Goal: Find specific page/section: Find specific page/section

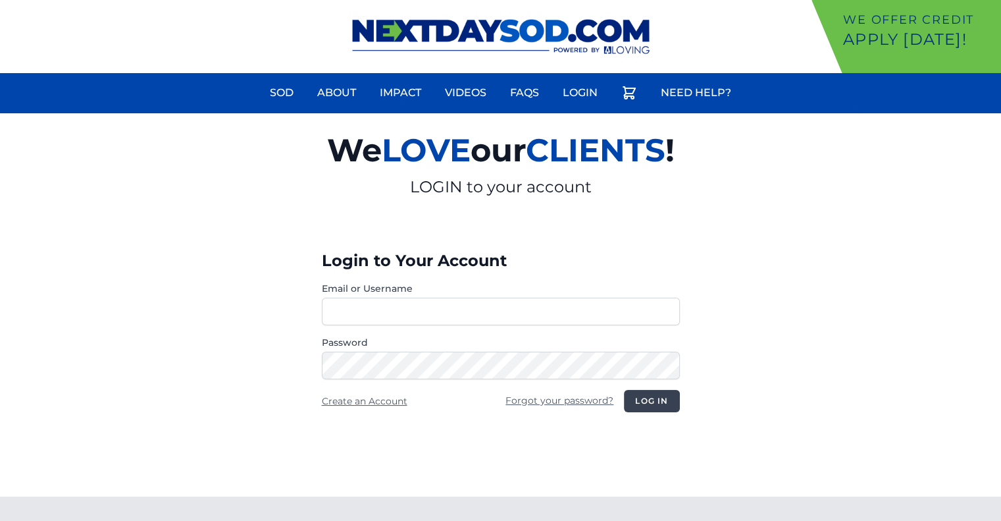
type input "********"
click at [650, 401] on button "Log in" at bounding box center [651, 401] width 55 height 22
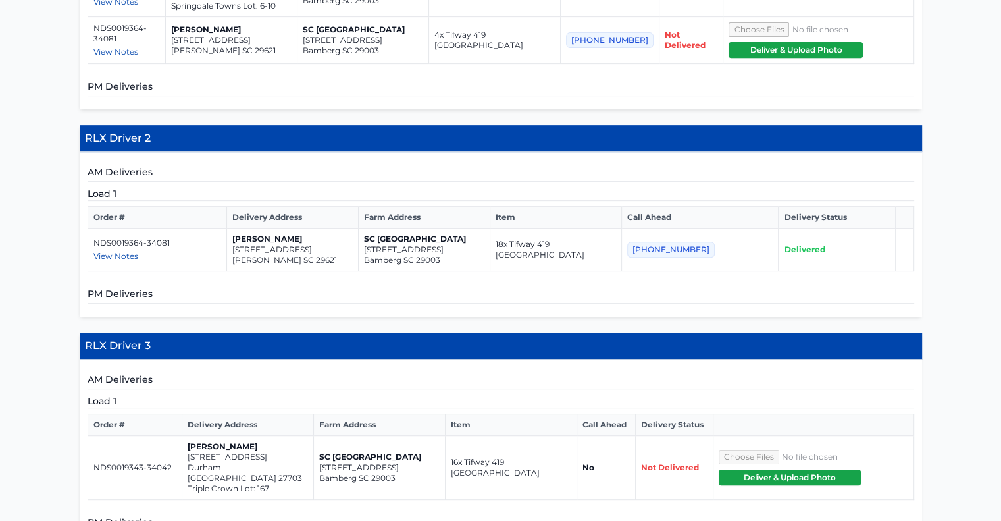
scroll to position [569, 0]
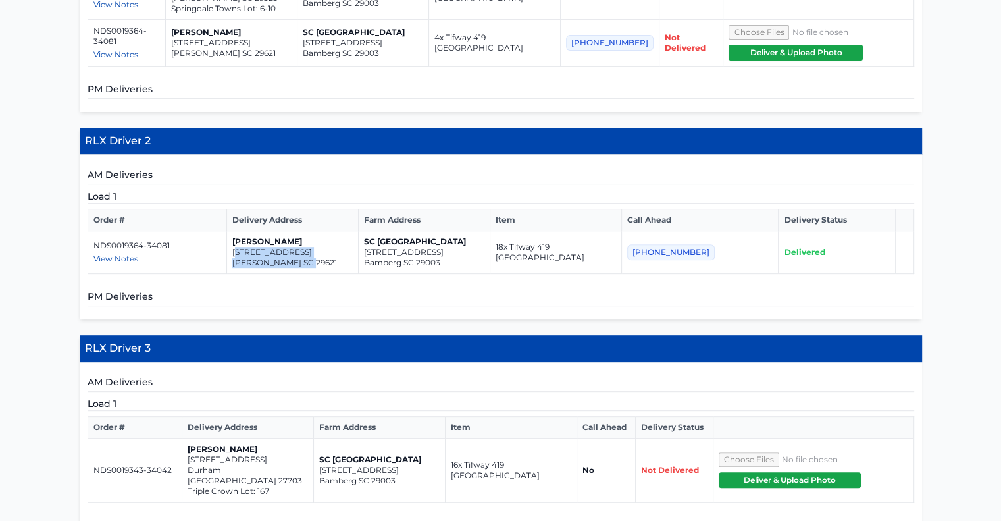
drag, startPoint x: 316, startPoint y: 260, endPoint x: 245, endPoint y: 249, distance: 71.8
click at [245, 249] on td "Pascual Pascual 123 Turnberry Rd Anderson SC 29621" at bounding box center [292, 252] width 132 height 43
copy td "23 Turnberry Rd Anderson SC 29621"
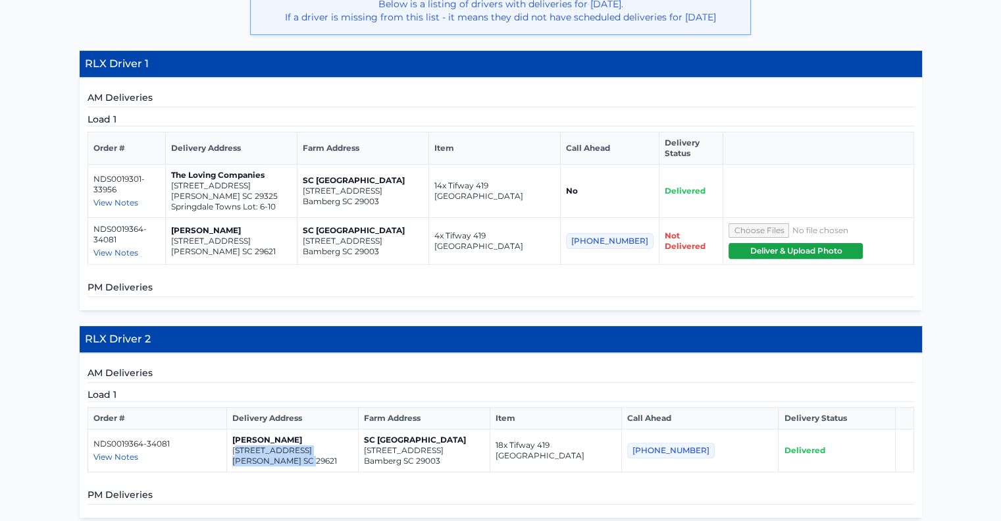
scroll to position [365, 0]
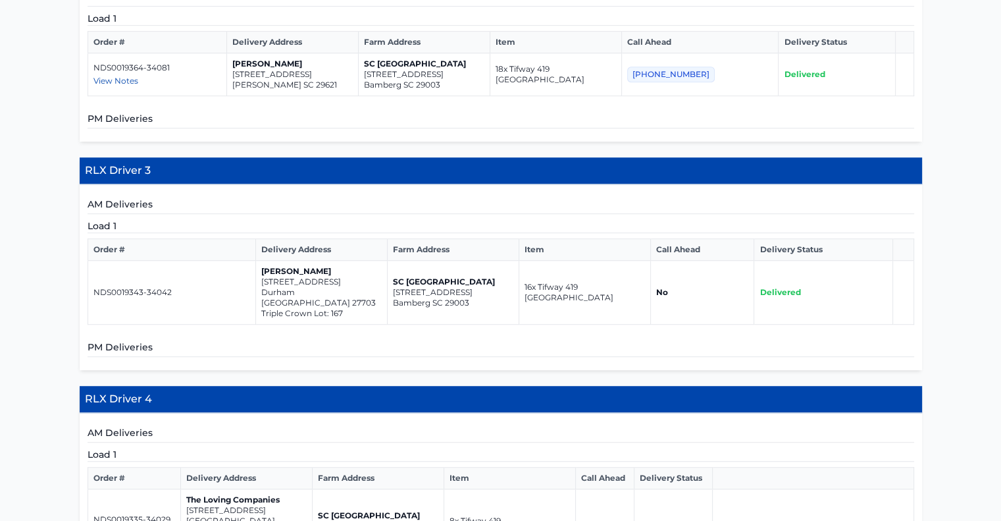
scroll to position [746, 0]
drag, startPoint x: 338, startPoint y: 289, endPoint x: 261, endPoint y: 281, distance: 76.7
click at [261, 281] on td "Dennis Ellis 1300 red roses ave Durham NC 27703 Triple Crown Lot: 167" at bounding box center [321, 293] width 132 height 64
click at [255, 288] on td "Dennis Ellis 1300 red roses ave Durham NC 27703 Triple Crown Lot: 167" at bounding box center [321, 293] width 132 height 64
drag, startPoint x: 333, startPoint y: 286, endPoint x: 261, endPoint y: 279, distance: 72.7
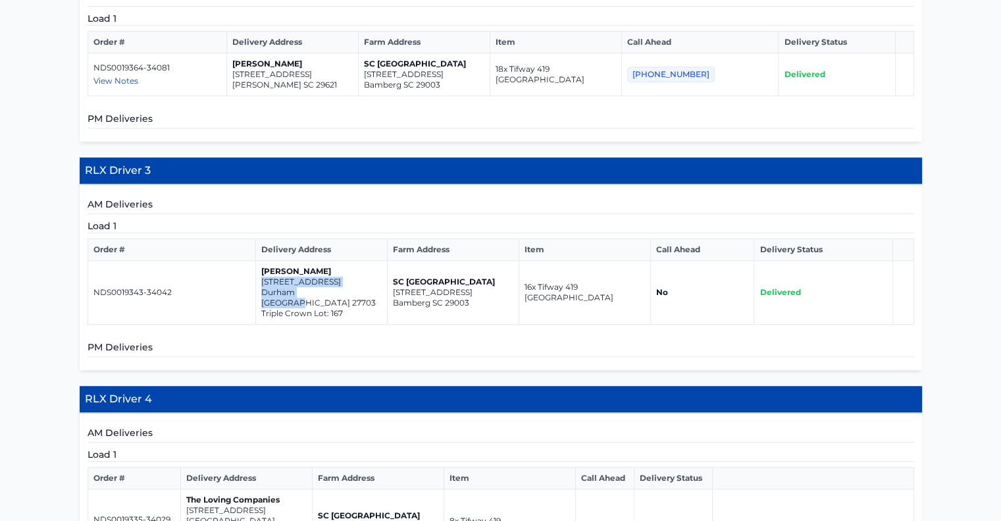
click at [261, 279] on td "Dennis Ellis 1300 red roses ave Durham NC 27703 Triple Crown Lot: 167" at bounding box center [321, 293] width 132 height 64
copy td "1300 red roses ave Durham NC 27703"
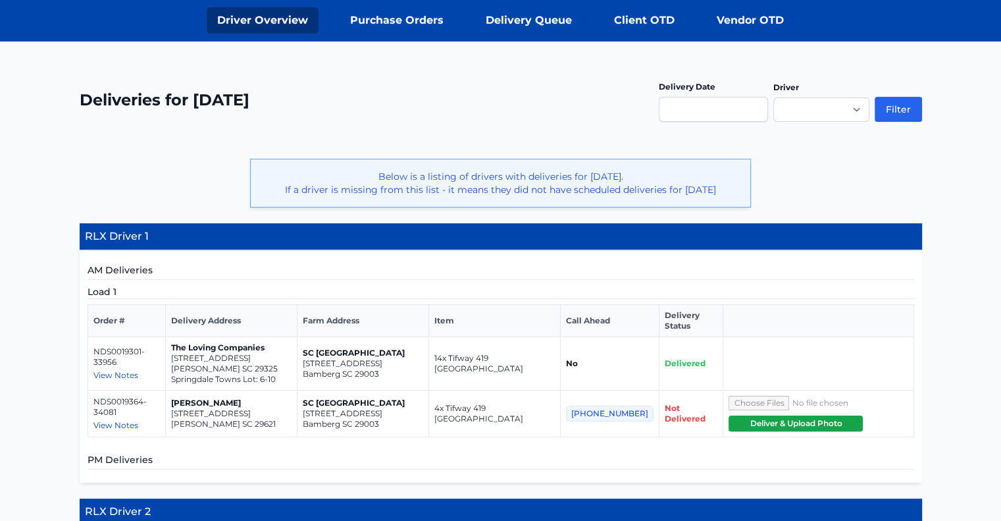
scroll to position [195, 0]
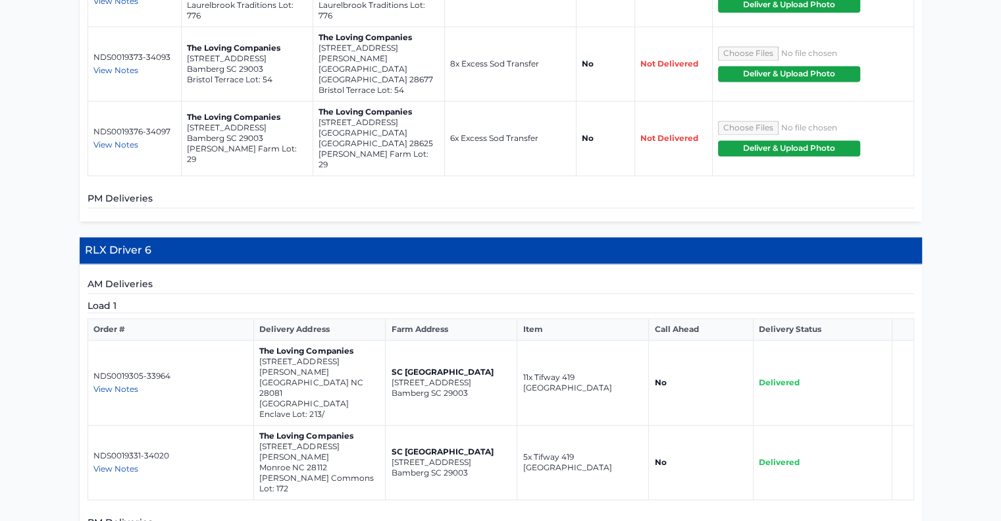
scroll to position [1862, 0]
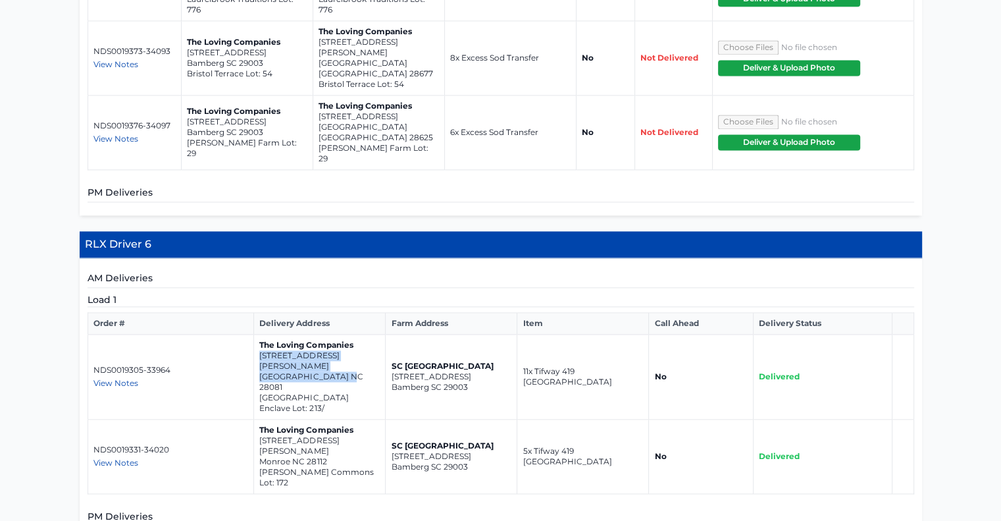
drag, startPoint x: 345, startPoint y: 262, endPoint x: 261, endPoint y: 253, distance: 85.3
click at [261, 334] on td "The Loving Companies [STREET_ADDRESS][PERSON_NAME] [GEOGRAPHIC_DATA] [GEOGRAPHI…" at bounding box center [320, 376] width 132 height 85
copy td "[STREET_ADDRESS][PERSON_NAME]"
drag, startPoint x: 330, startPoint y: 325, endPoint x: 263, endPoint y: 319, distance: 67.4
click at [263, 419] on td "The Loving Companies [STREET_ADDRESS][PERSON_NAME] [PERSON_NAME] Commons Lot: 1…" at bounding box center [320, 456] width 132 height 74
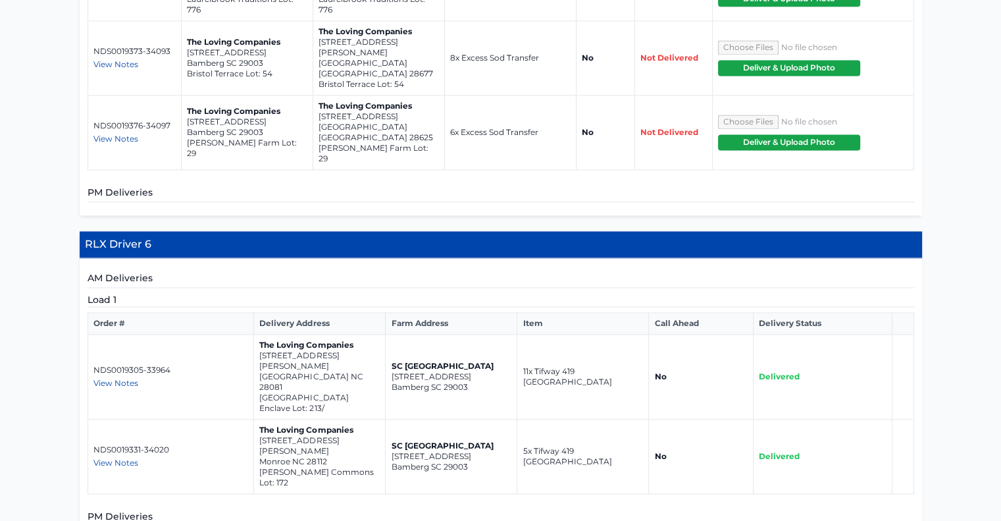
click at [252, 419] on td "NDS0019331-34020 View Notes [PERSON_NAME] - [PHONE_NUMBER]" at bounding box center [171, 456] width 166 height 74
drag, startPoint x: 326, startPoint y: 326, endPoint x: 261, endPoint y: 318, distance: 65.7
click at [261, 419] on td "The Loving Companies [STREET_ADDRESS][PERSON_NAME] [PERSON_NAME] Commons Lot: 1…" at bounding box center [320, 456] width 132 height 74
copy td "[STREET_ADDRESS][PERSON_NAME]"
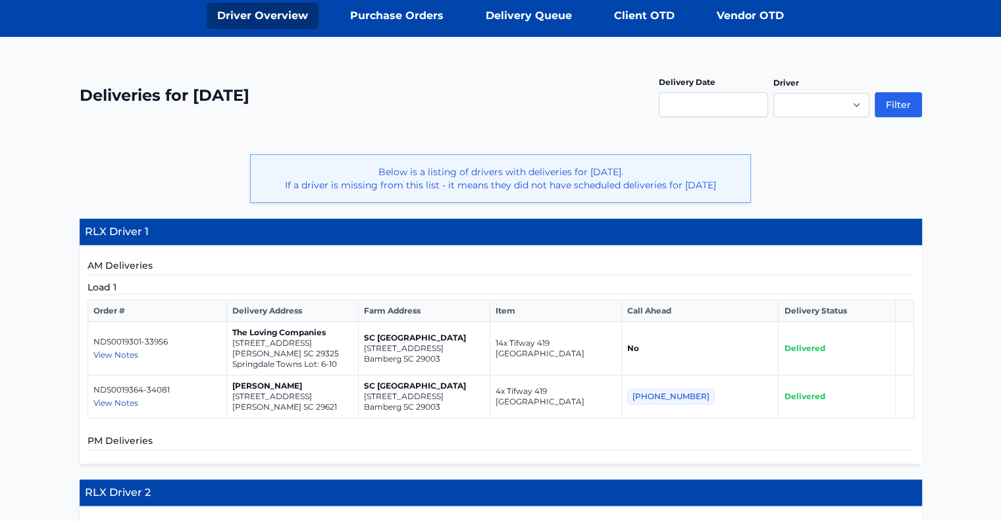
scroll to position [197, 0]
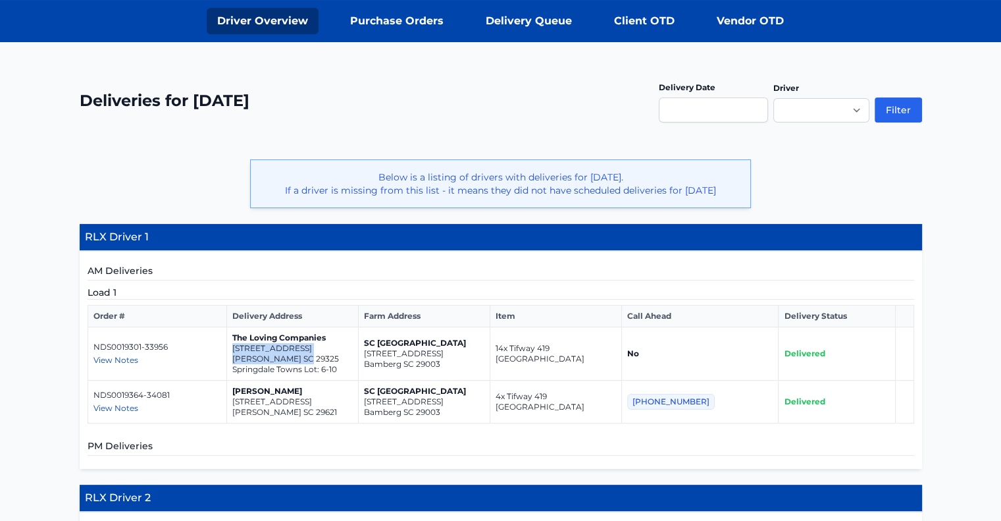
drag, startPoint x: 315, startPoint y: 355, endPoint x: 238, endPoint y: 347, distance: 77.4
click at [238, 347] on td "The Loving Companies [STREET_ADDRESS] Towns Lot: 6-10" at bounding box center [292, 353] width 132 height 53
copy td "[STREET_ADDRESS]"
drag, startPoint x: 316, startPoint y: 409, endPoint x: 241, endPoint y: 398, distance: 75.2
click at [241, 398] on td "Pascual Pascual 123 Turnberry Rd Anderson SC 29621" at bounding box center [292, 401] width 132 height 43
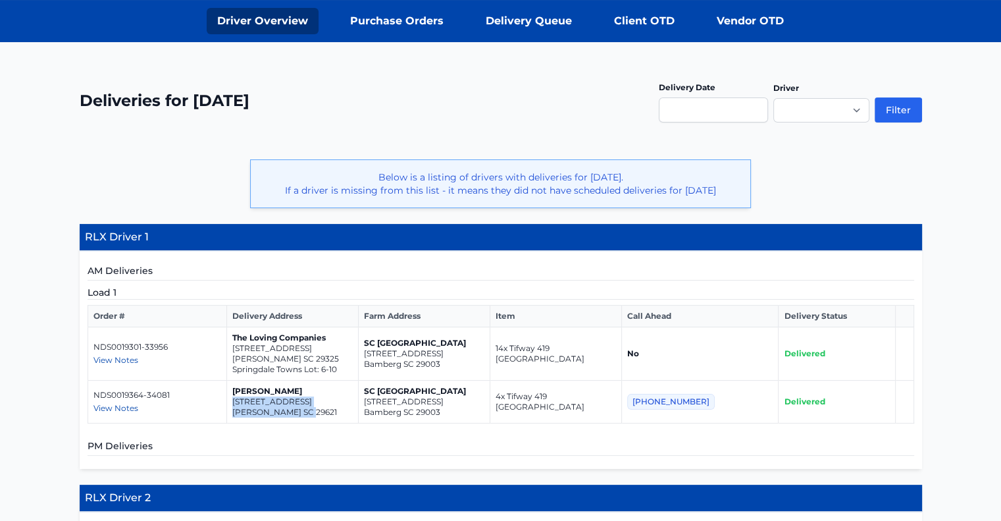
copy td "123 Turnberry Rd Anderson SC 29621"
drag, startPoint x: 311, startPoint y: 355, endPoint x: 241, endPoint y: 346, distance: 70.3
click at [241, 346] on td "The Loving Companies 111 Tango Drive Clinton SC 29325 Springdale Towns Lot: 6-10" at bounding box center [292, 353] width 132 height 53
copy td "111 Tango Drive Clinton SC 29325"
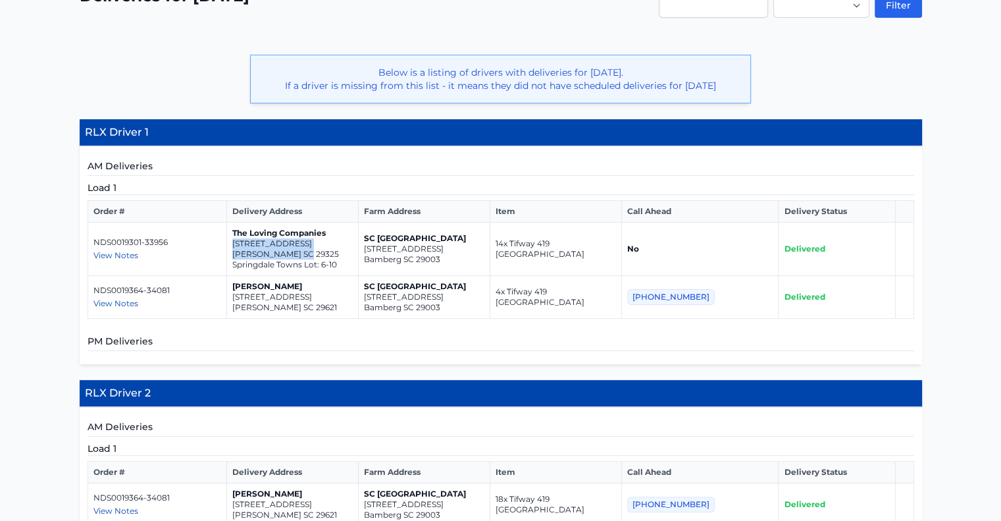
scroll to position [305, 0]
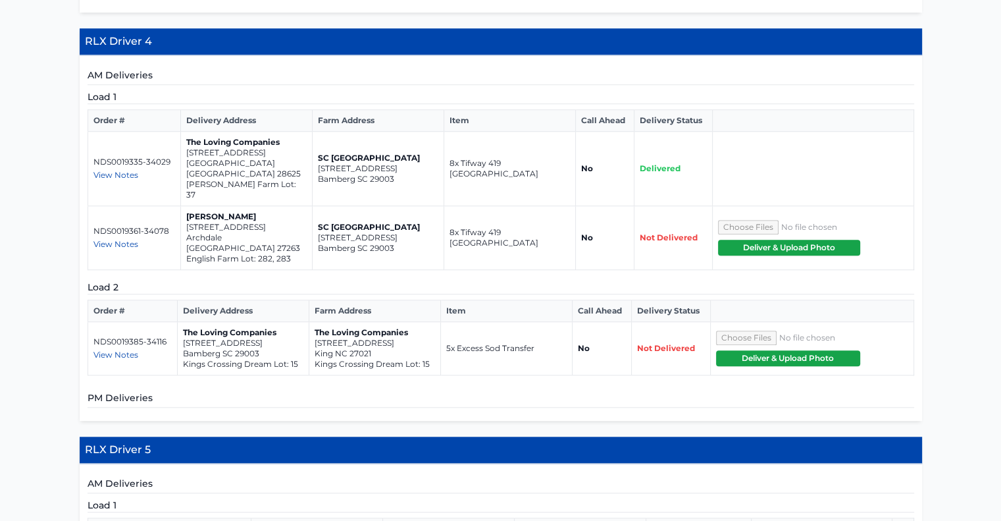
scroll to position [1098, 0]
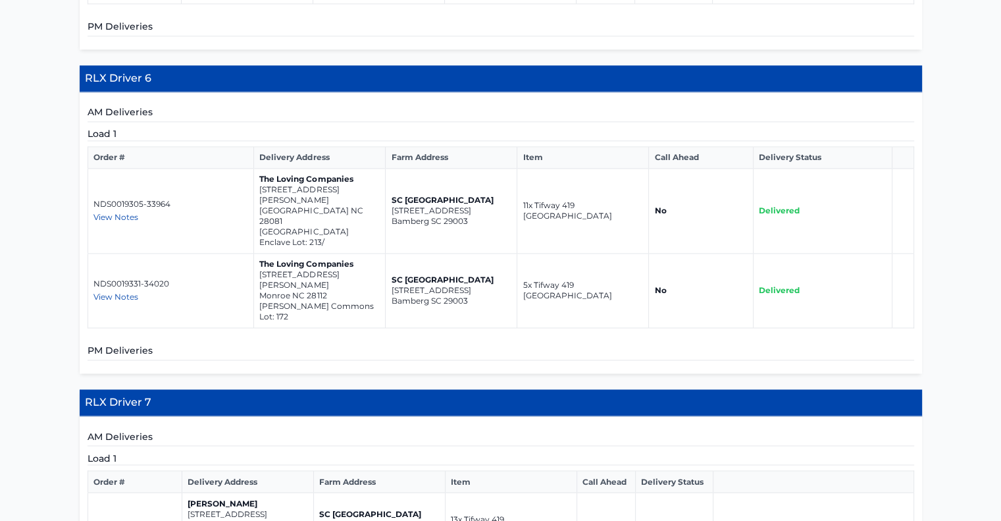
scroll to position [2094, 0]
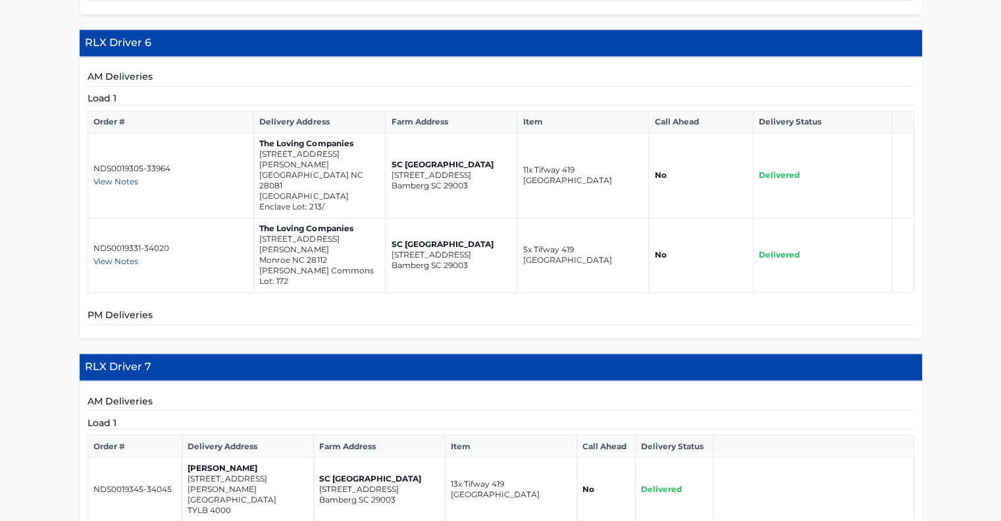
scroll to position [2138, 0]
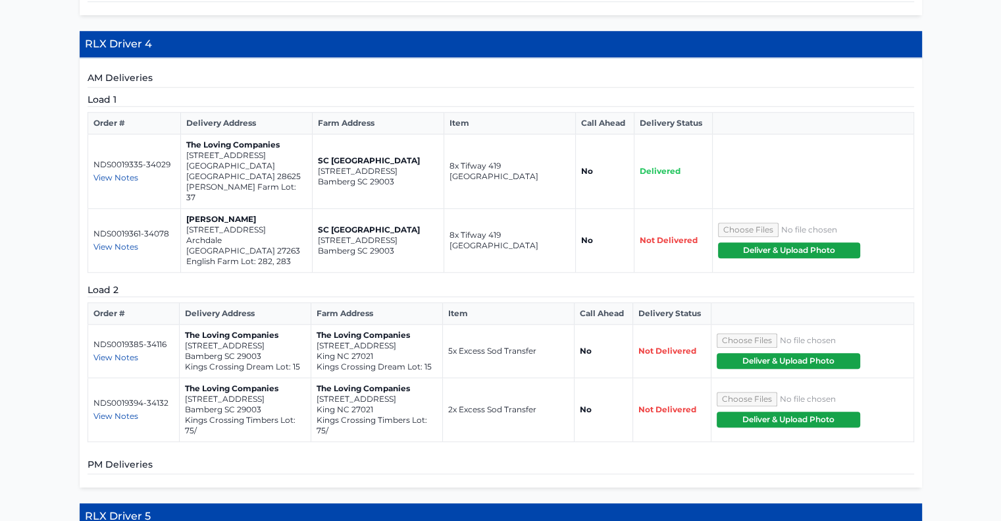
scroll to position [1101, 0]
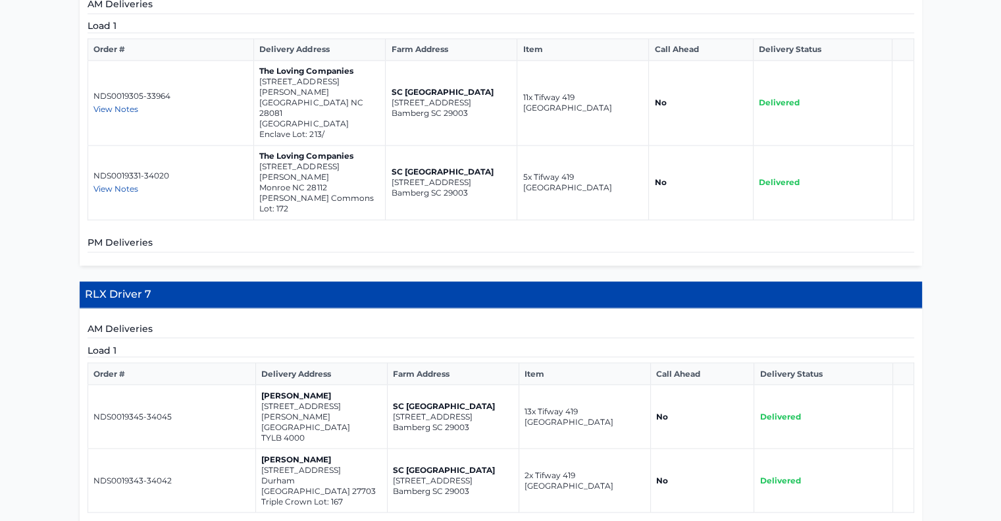
scroll to position [2208, 0]
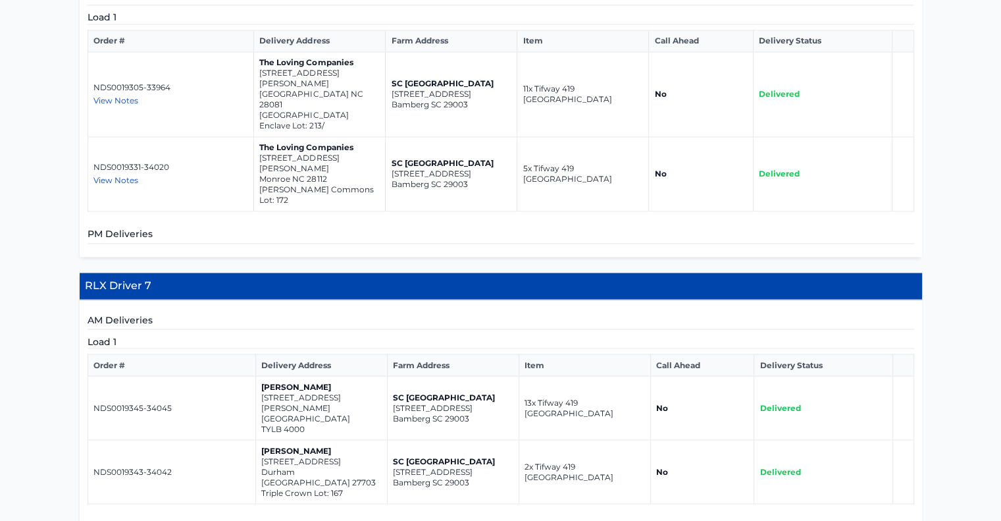
drag, startPoint x: 349, startPoint y: 260, endPoint x: 263, endPoint y: 252, distance: 86.6
click at [263, 376] on td "[PERSON_NAME] [STREET_ADDRESS][PERSON_NAME]" at bounding box center [321, 408] width 132 height 64
click at [258, 376] on td "[PERSON_NAME] [STREET_ADDRESS][PERSON_NAME]" at bounding box center [321, 408] width 132 height 64
drag, startPoint x: 348, startPoint y: 261, endPoint x: 259, endPoint y: 252, distance: 89.3
click at [259, 376] on td "[PERSON_NAME] [STREET_ADDRESS][PERSON_NAME]" at bounding box center [321, 408] width 132 height 64
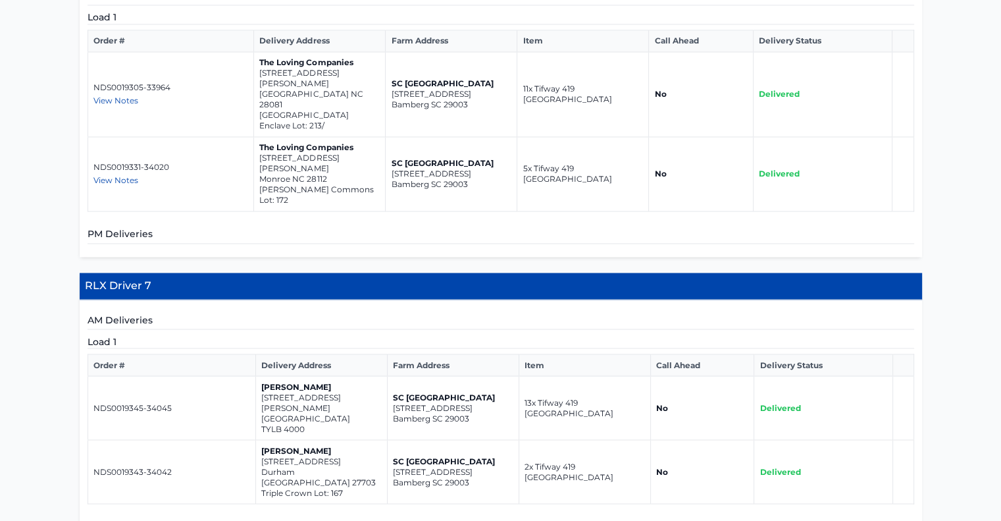
copy td "1204 Rankin Mill rd McLeansville NC 27301"
drag, startPoint x: 335, startPoint y: 315, endPoint x: 261, endPoint y: 304, distance: 74.4
click at [261, 440] on td "Dennis Ellis 1300 red roses ave Durham NC 27703 Triple Crown Lot: 167" at bounding box center [321, 472] width 132 height 64
click at [256, 440] on td "Dennis Ellis 1300 red roses ave Durham NC 27703 Triple Crown Lot: 167" at bounding box center [321, 472] width 132 height 64
drag, startPoint x: 335, startPoint y: 315, endPoint x: 261, endPoint y: 307, distance: 74.1
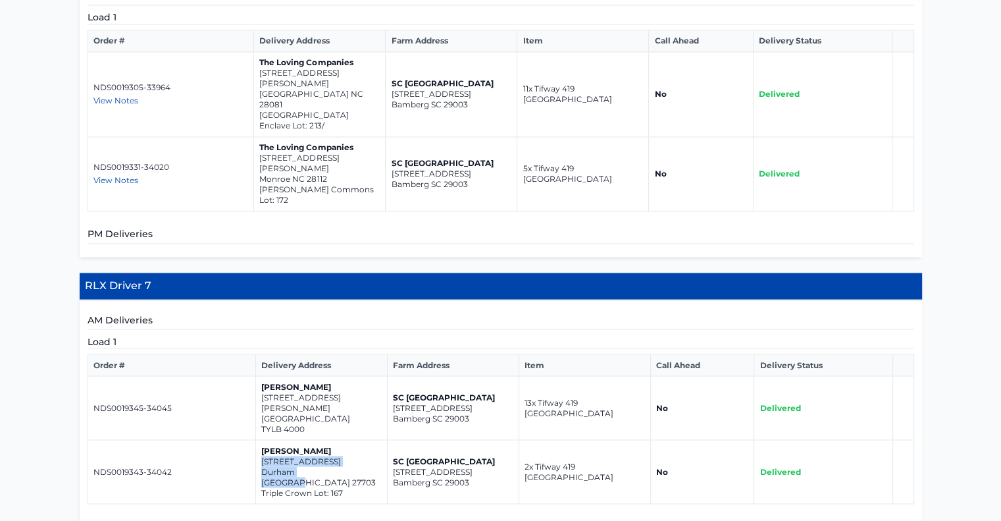
click at [261, 440] on td "Dennis Ellis 1300 red roses ave Durham NC 27703 Triple Crown Lot: 167" at bounding box center [321, 472] width 132 height 64
click at [257, 440] on td "Dennis Ellis 1300 red roses ave Durham NC 27703 Triple Crown Lot: 167" at bounding box center [321, 472] width 132 height 64
drag, startPoint x: 257, startPoint y: 303, endPoint x: 336, endPoint y: 315, distance: 79.2
click at [336, 440] on td "Dennis Ellis 1300 red roses ave Durham NC 27703 Triple Crown Lot: 167" at bounding box center [321, 472] width 132 height 64
copy td "1300 red roses ave Durham NC 27703"
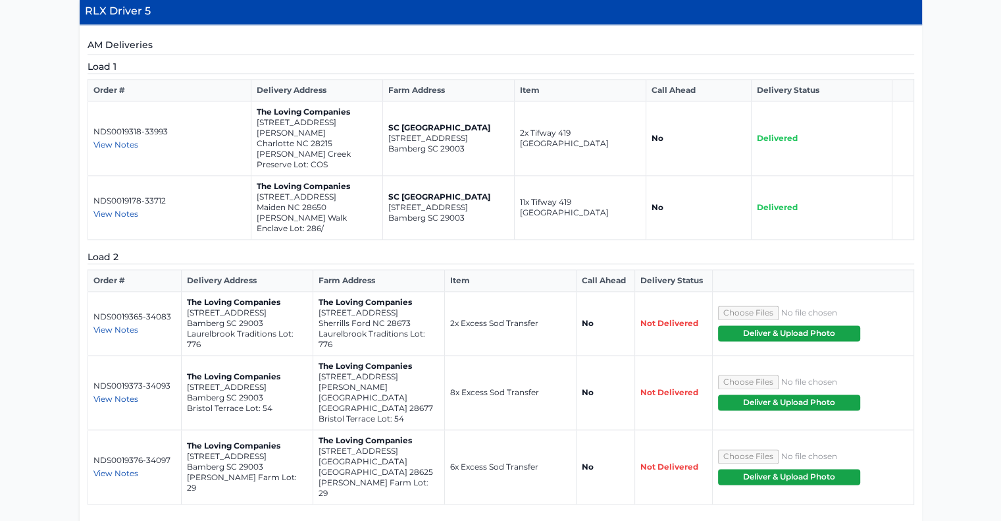
scroll to position [1579, 0]
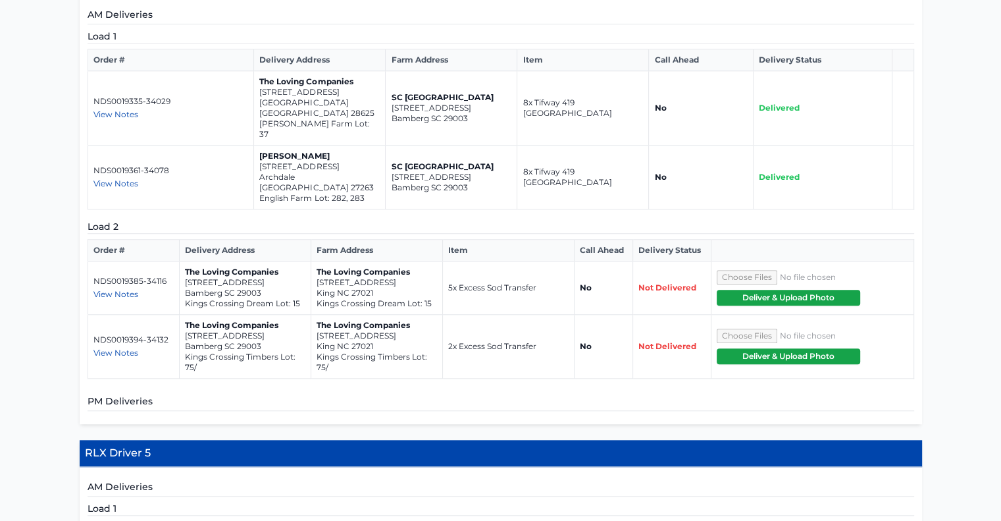
scroll to position [1144, 0]
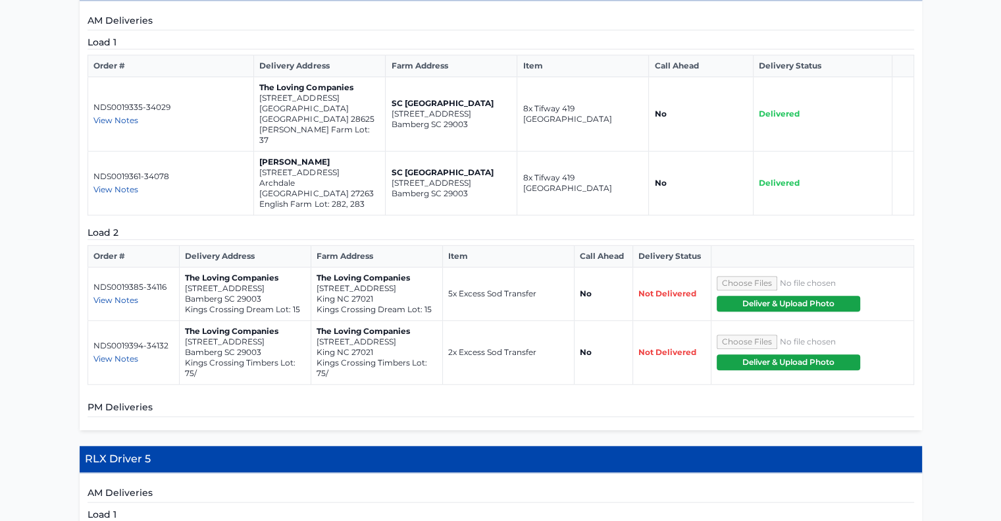
click at [124, 295] on span "View Notes" at bounding box center [115, 300] width 45 height 10
click at [105, 353] on span "View Notes" at bounding box center [115, 358] width 45 height 10
click at [72, 315] on div "**********" at bounding box center [500, 370] width 1001 height 2549
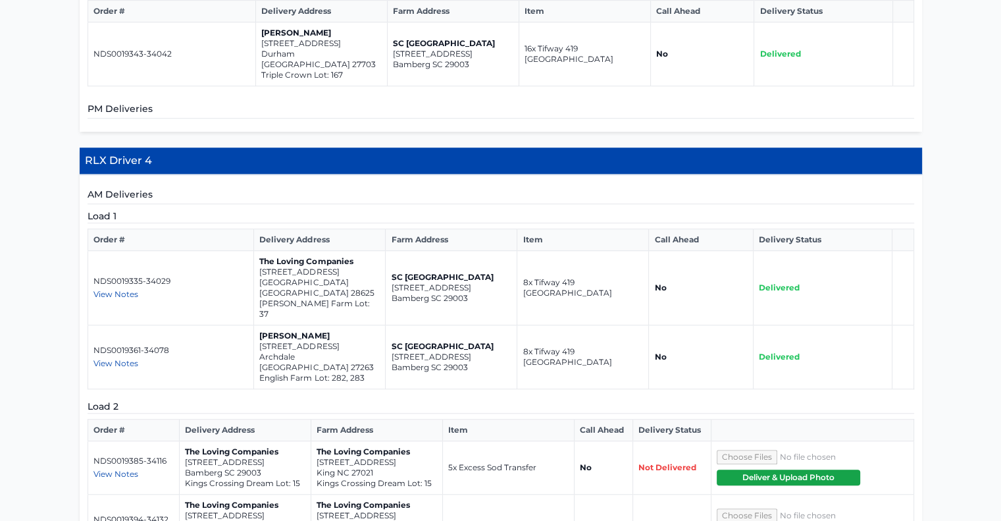
scroll to position [967, 0]
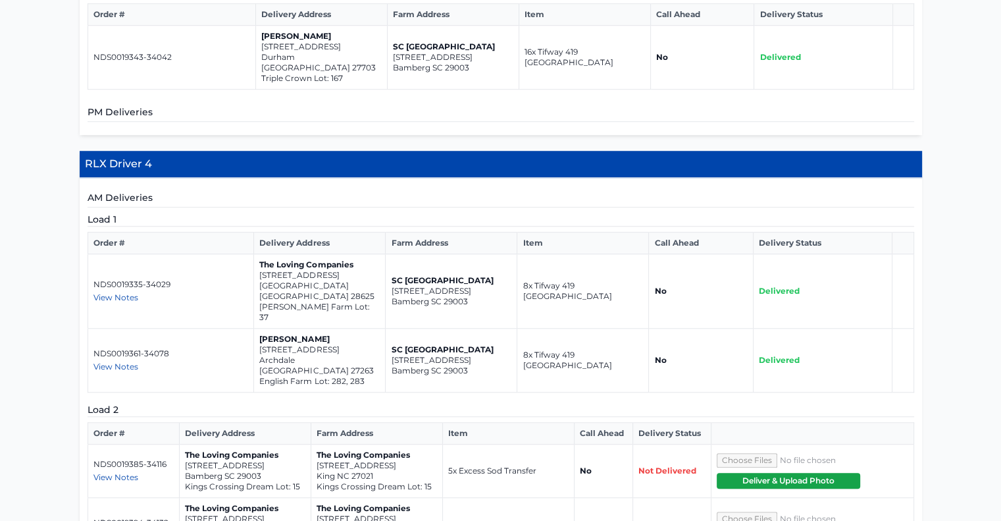
click at [115, 472] on span "View Notes" at bounding box center [115, 477] width 45 height 10
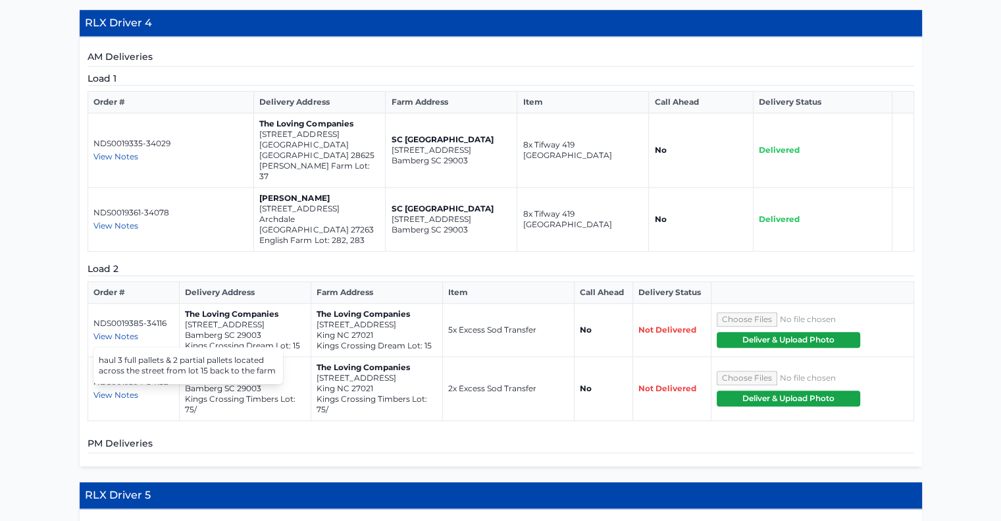
scroll to position [1130, 0]
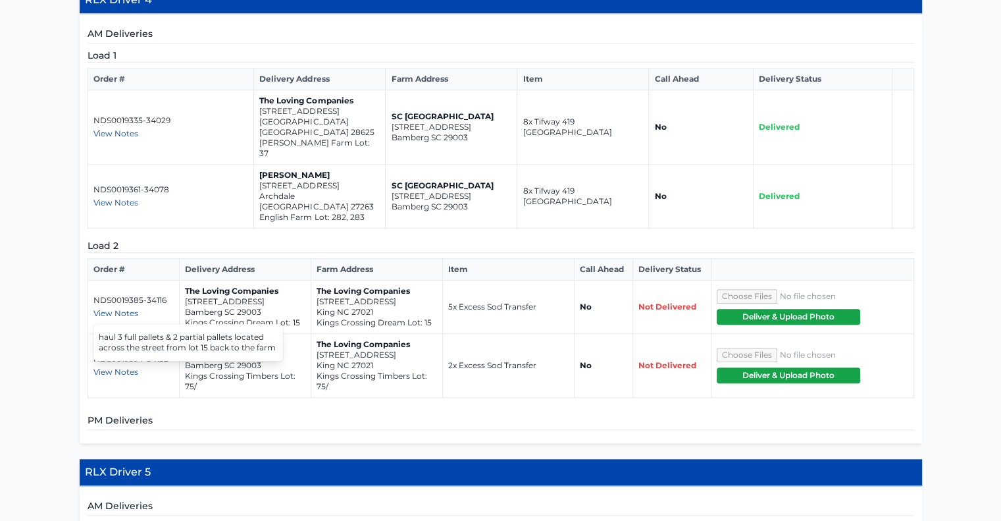
click at [126, 367] on span "View Notes" at bounding box center [115, 372] width 45 height 10
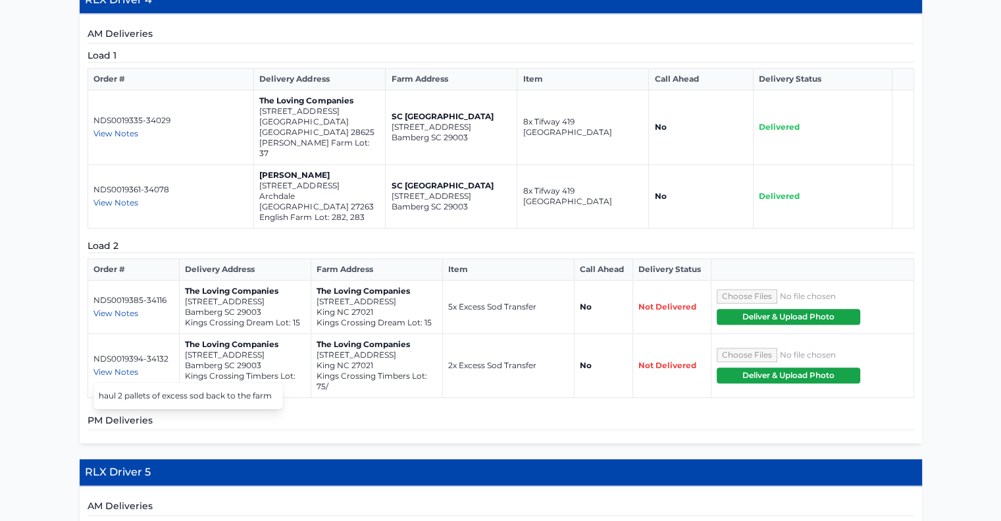
click at [43, 325] on div "**********" at bounding box center [500, 383] width 1001 height 2549
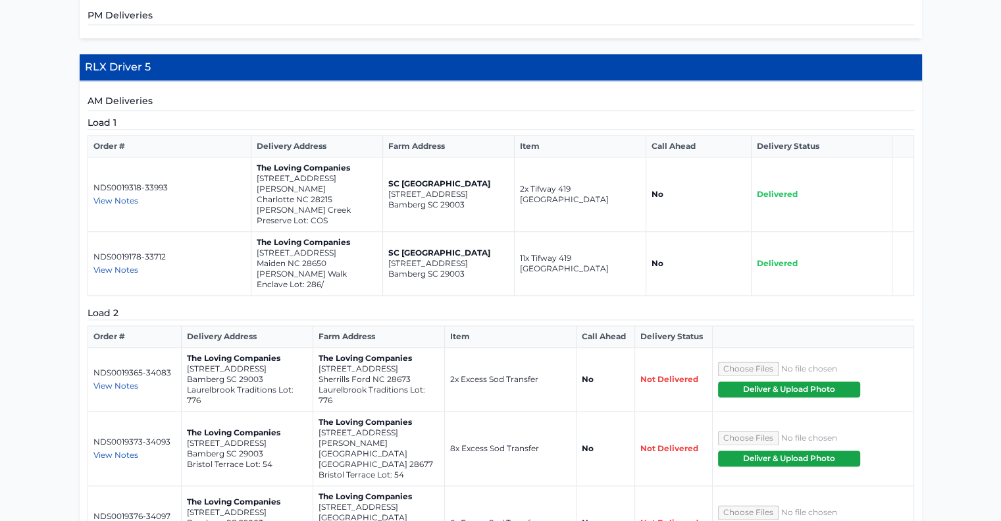
scroll to position [1553, 0]
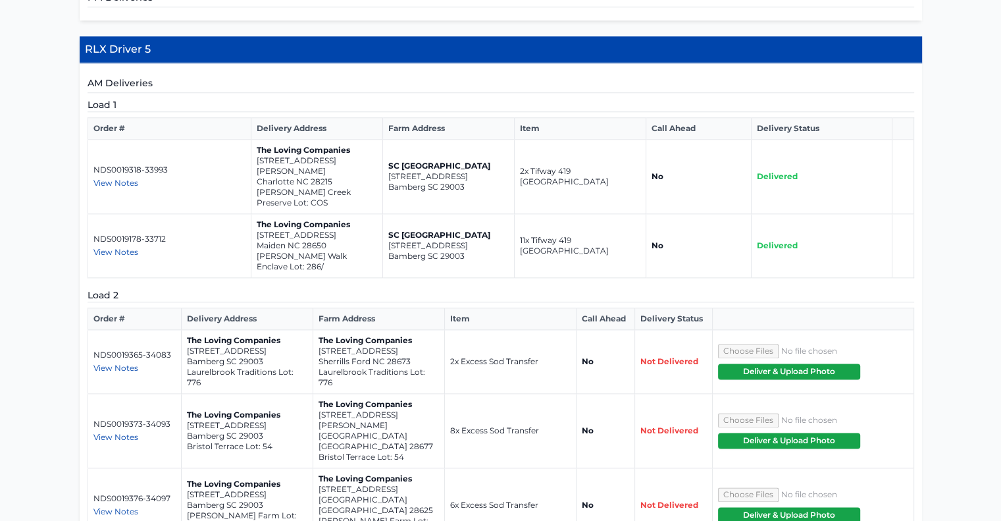
click at [388, 356] on p "Sherrills Ford NC 28673" at bounding box center [378, 361] width 120 height 11
